Goal: Information Seeking & Learning: Learn about a topic

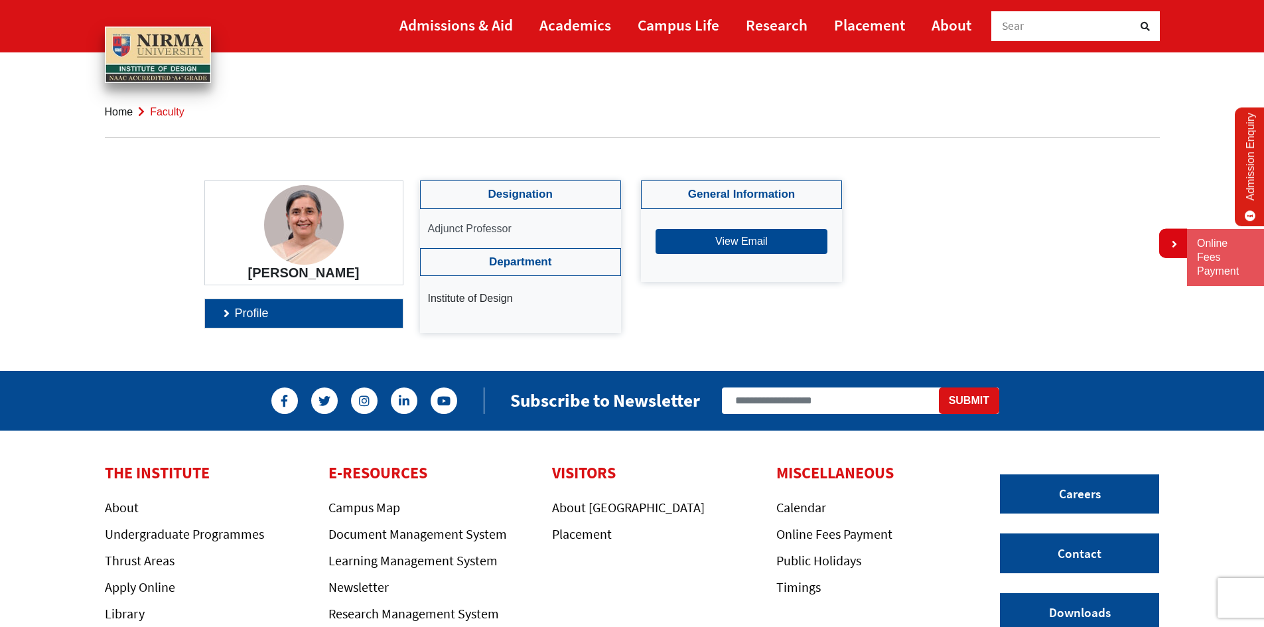
click at [505, 197] on h4 "Designation" at bounding box center [520, 194] width 201 height 28
click at [255, 326] on link "Profile" at bounding box center [304, 313] width 198 height 29
click at [720, 200] on h4 "General Information" at bounding box center [741, 194] width 201 height 28
click at [250, 324] on link "Profile" at bounding box center [304, 313] width 198 height 29
